Goal: Register for event/course

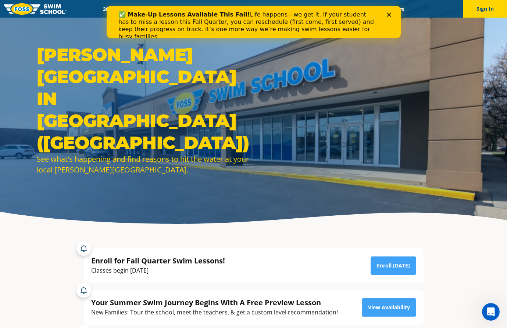
click at [387, 13] on polygon "Close" at bounding box center [388, 14] width 4 height 4
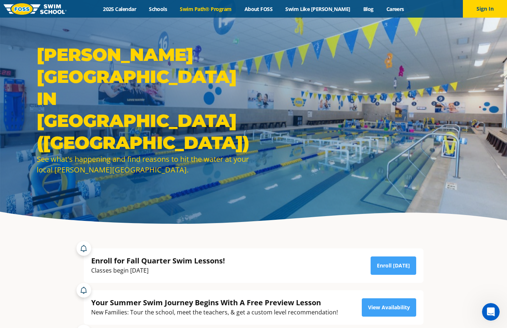
click at [200, 9] on link "Swim Path® Program" at bounding box center [205, 9] width 64 height 7
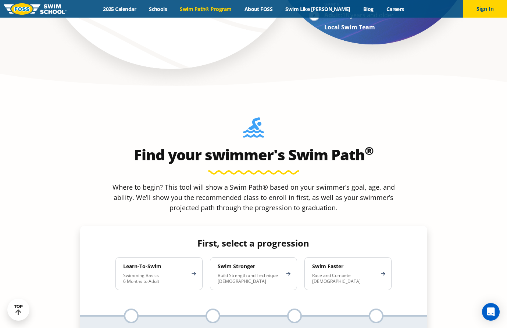
scroll to position [697, 0]
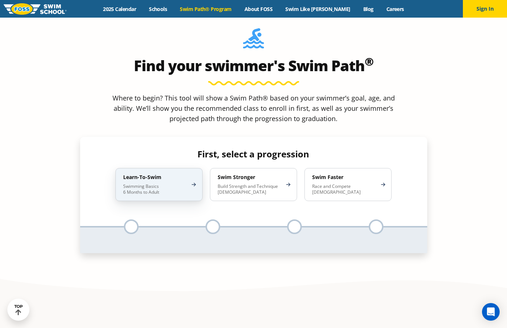
click at [168, 168] on div "Learn-To-Swim Swimming Basics 6 Months to Adult" at bounding box center [158, 184] width 87 height 33
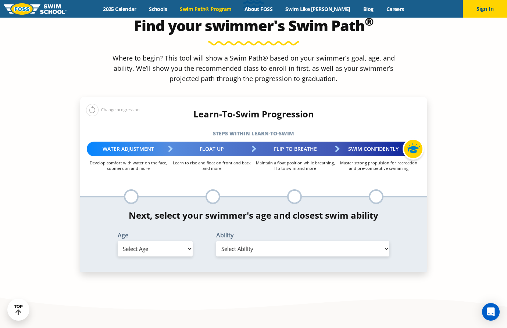
scroll to position [741, 0]
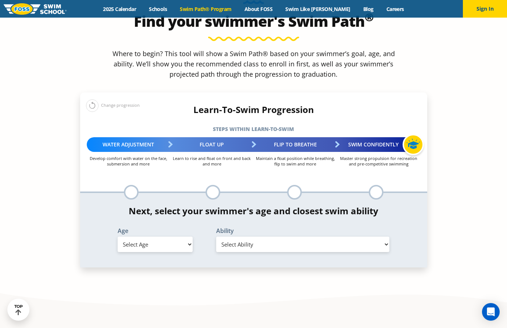
click at [184, 237] on select "Select Age [DEMOGRAPHIC_DATA] months - 1 year 1 year 2 years 3 years 4 years 5 …" at bounding box center [155, 244] width 75 height 15
select select "6-years"
click at [118, 237] on select "Select Age [DEMOGRAPHIC_DATA] months - 1 year 1 year 2 years 3 years 4 years 5 …" at bounding box center [155, 244] width 75 height 15
click at [239, 237] on select "Select Ability First in-water experience When in the water, reliant on a life j…" at bounding box center [302, 244] width 173 height 15
select select "6-years-uncomfortable-putting-face-in-the-water-andor-getting-water-on-ears-whi…"
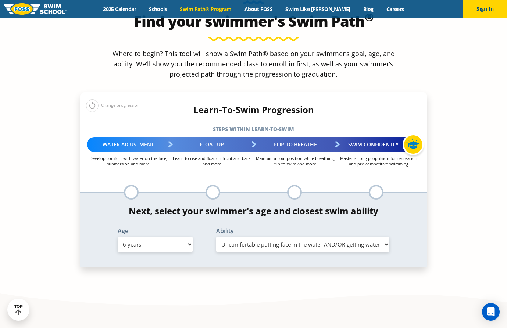
click at [216, 237] on select "Select Ability First in-water experience When in the water, reliant on a life j…" at bounding box center [302, 244] width 173 height 15
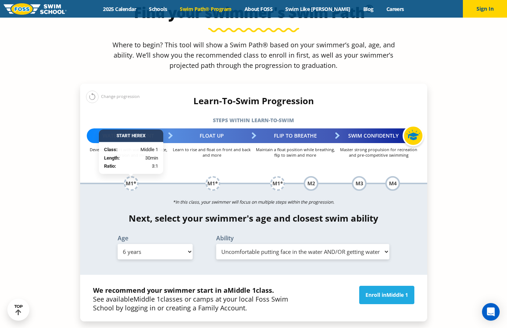
scroll to position [750, 0]
click at [376, 286] on link "Enroll in Middle 1" at bounding box center [386, 295] width 55 height 18
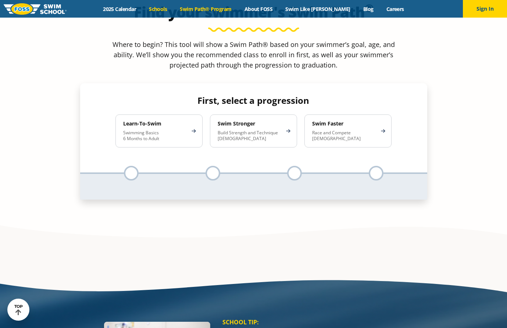
scroll to position [750, 0]
click at [274, 7] on link "About FOSS" at bounding box center [258, 9] width 41 height 7
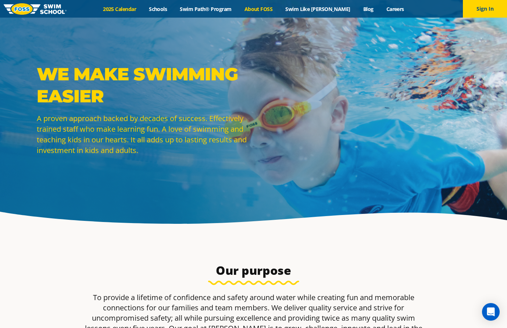
click at [136, 9] on link "2025 Calendar" at bounding box center [120, 9] width 46 height 7
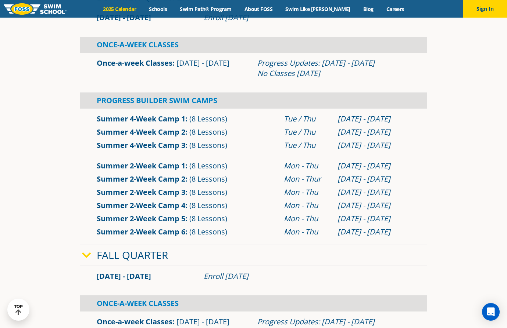
scroll to position [191, 0]
